Goal: Find contact information: Find contact information

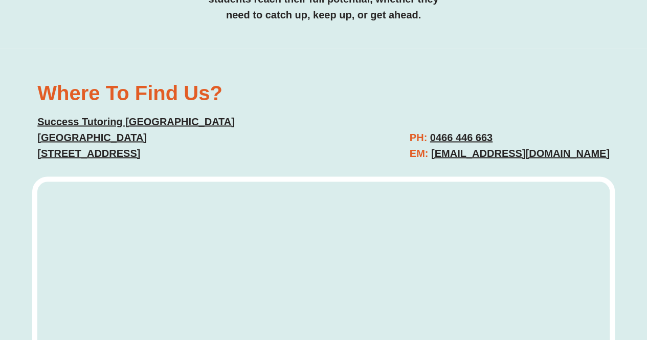
scroll to position [2800, 0]
click at [434, 147] on u "[EMAIL_ADDRESS][DOMAIN_NAME]" at bounding box center [520, 152] width 179 height 11
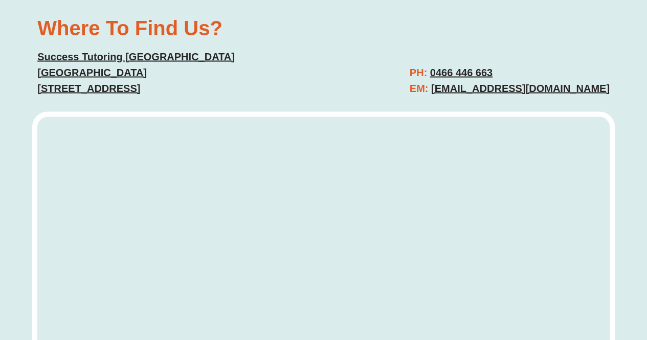
scroll to position [2808, 0]
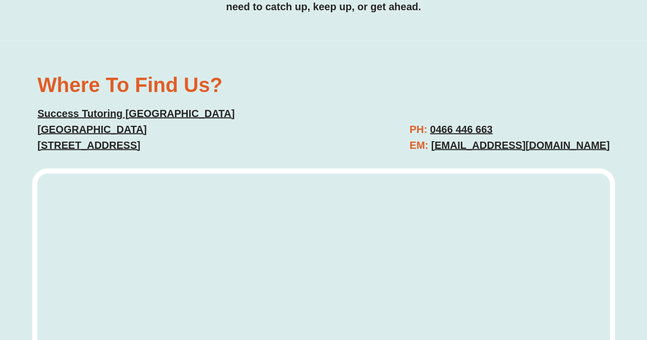
drag, startPoint x: 613, startPoint y: 98, endPoint x: 410, endPoint y: 105, distance: 202.7
click at [410, 116] on div "PH: [PHONE_NUMBER] EM: [EMAIL_ADDRESS][DOMAIN_NAME]" at bounding box center [472, 137] width 286 height 42
copy u "[EMAIL_ADDRESS][DOMAIN_NAME]"
